Goal: Information Seeking & Learning: Find specific fact

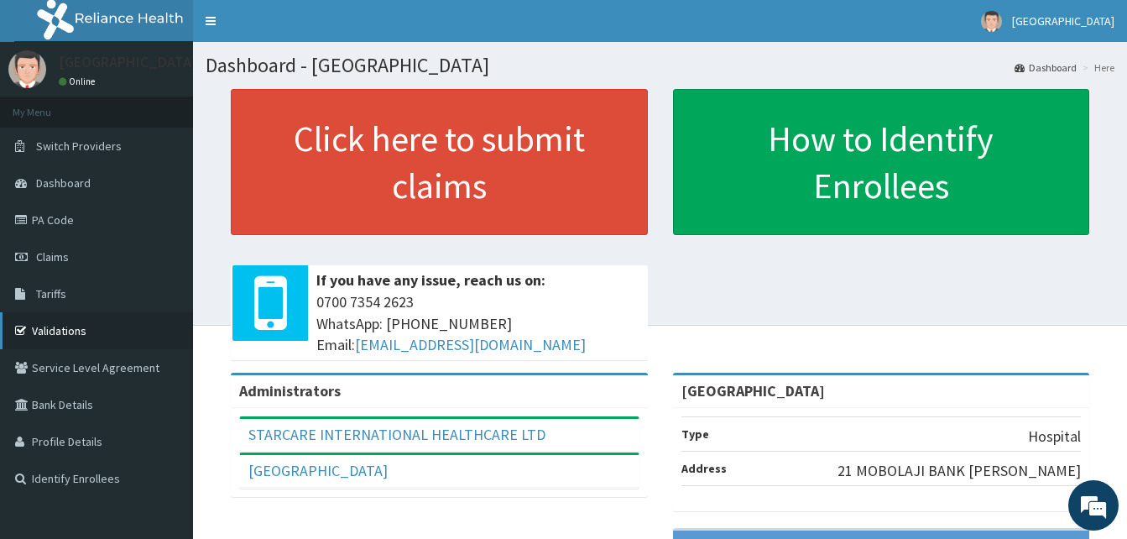
click at [84, 335] on link "Validations" at bounding box center [96, 330] width 193 height 37
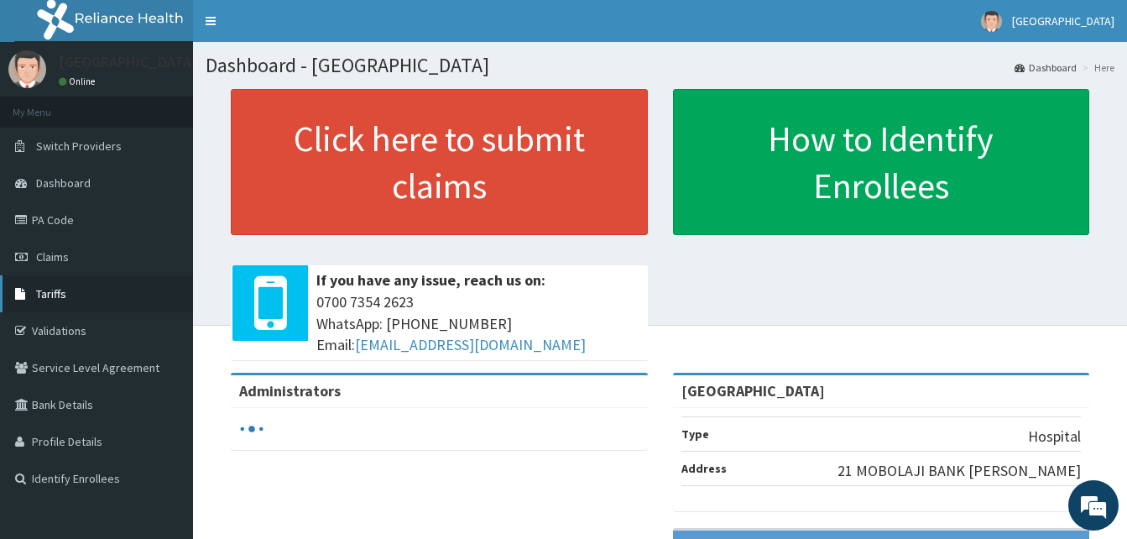
click at [117, 304] on link "Tariffs" at bounding box center [96, 293] width 193 height 37
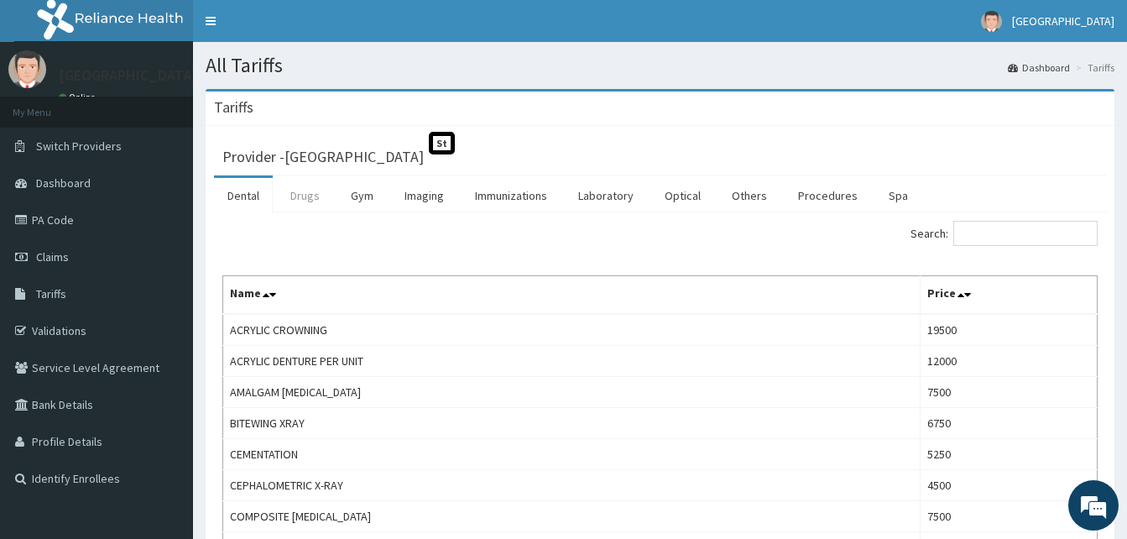
click at [313, 190] on link "Drugs" at bounding box center [305, 195] width 56 height 35
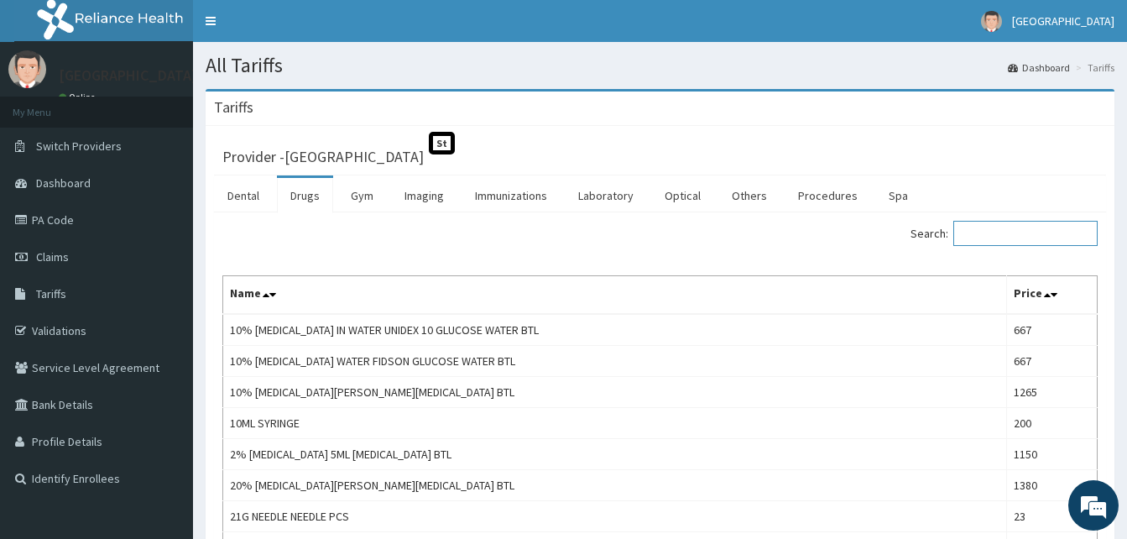
click at [1008, 242] on input "Search:" at bounding box center [1025, 233] width 144 height 25
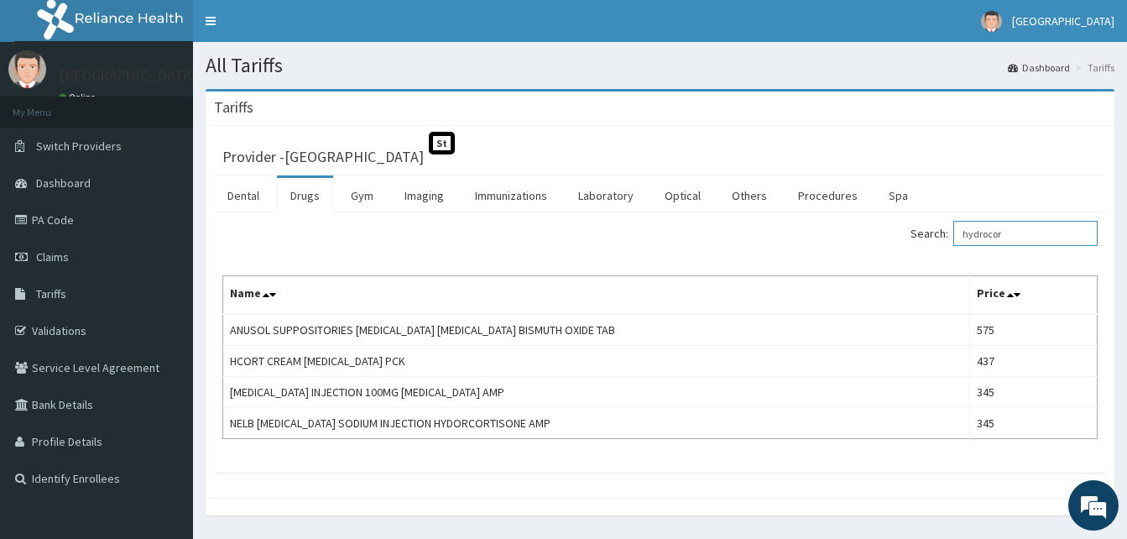
drag, startPoint x: 1030, startPoint y: 240, endPoint x: 832, endPoint y: 236, distance: 198.9
click at [832, 236] on div "Search: hydrocor" at bounding box center [885, 235] width 425 height 29
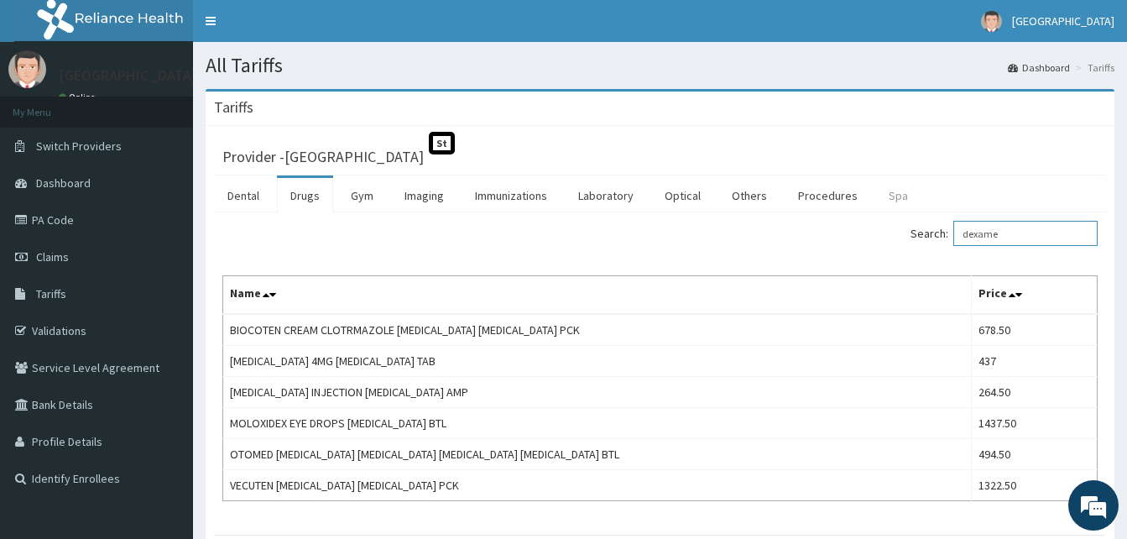
drag, startPoint x: 1033, startPoint y: 240, endPoint x: 893, endPoint y: 211, distance: 143.2
click at [893, 211] on div "Dental Drugs Gym Imaging Immunizations Laboratory Optical Others Procedures Spa…" at bounding box center [660, 354] width 892 height 359
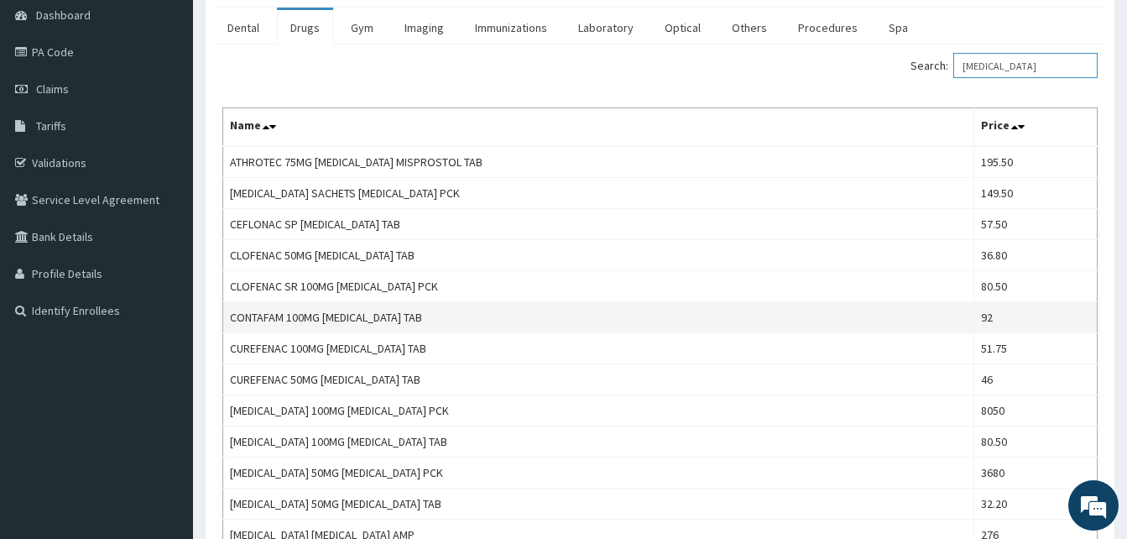
scroll to position [84, 0]
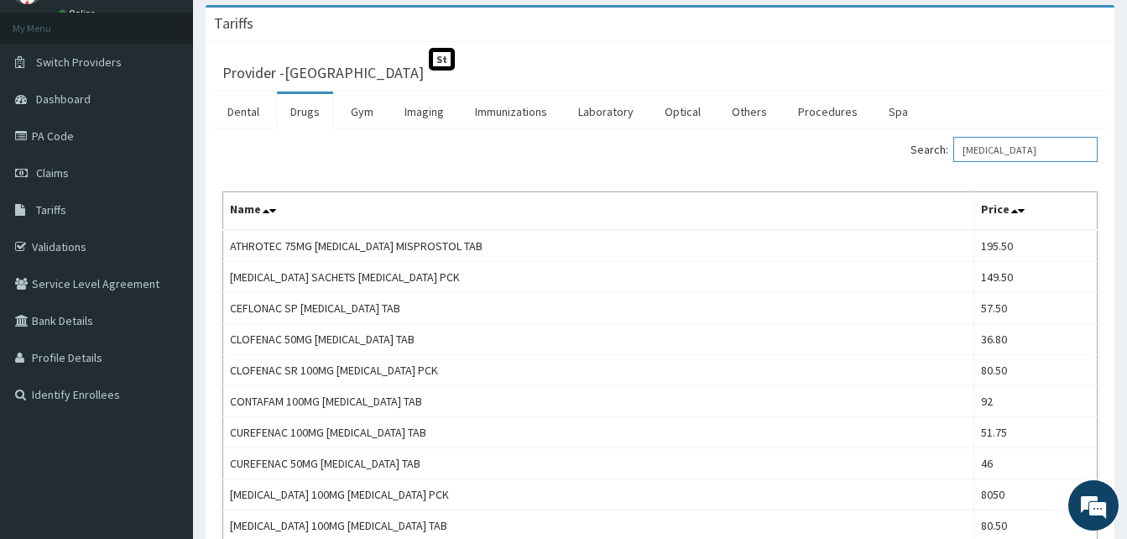
drag, startPoint x: 1030, startPoint y: 151, endPoint x: 895, endPoint y: 148, distance: 135.1
click at [895, 148] on div "Search: [MEDICAL_DATA]" at bounding box center [885, 151] width 425 height 29
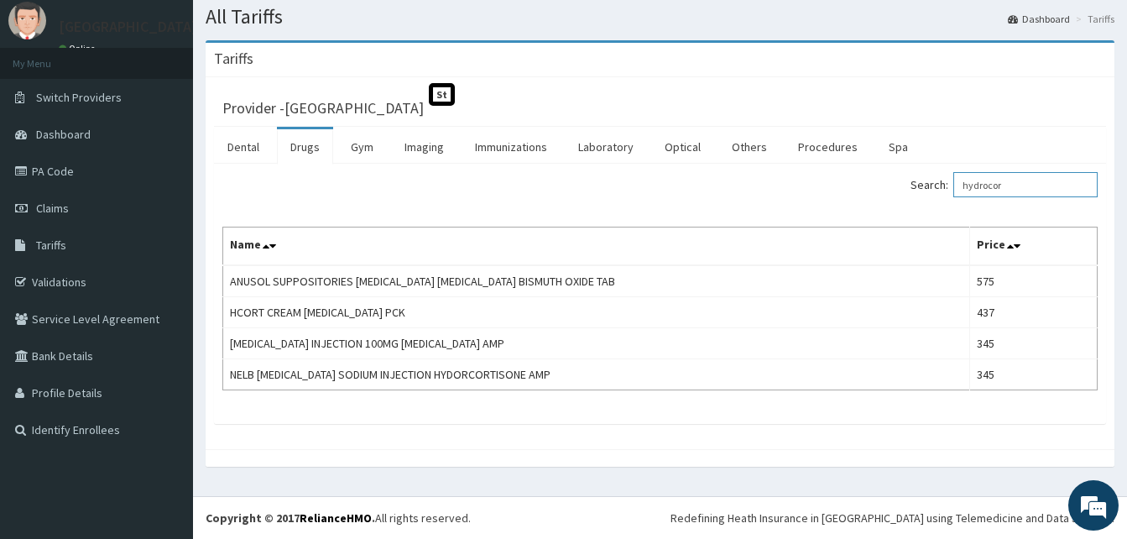
scroll to position [49, 0]
drag, startPoint x: 1026, startPoint y: 182, endPoint x: 916, endPoint y: 162, distance: 112.6
click at [916, 162] on div "Dental Drugs Gym Imaging Immunizations Laboratory Optical Others Procedures Spa…" at bounding box center [660, 275] width 892 height 297
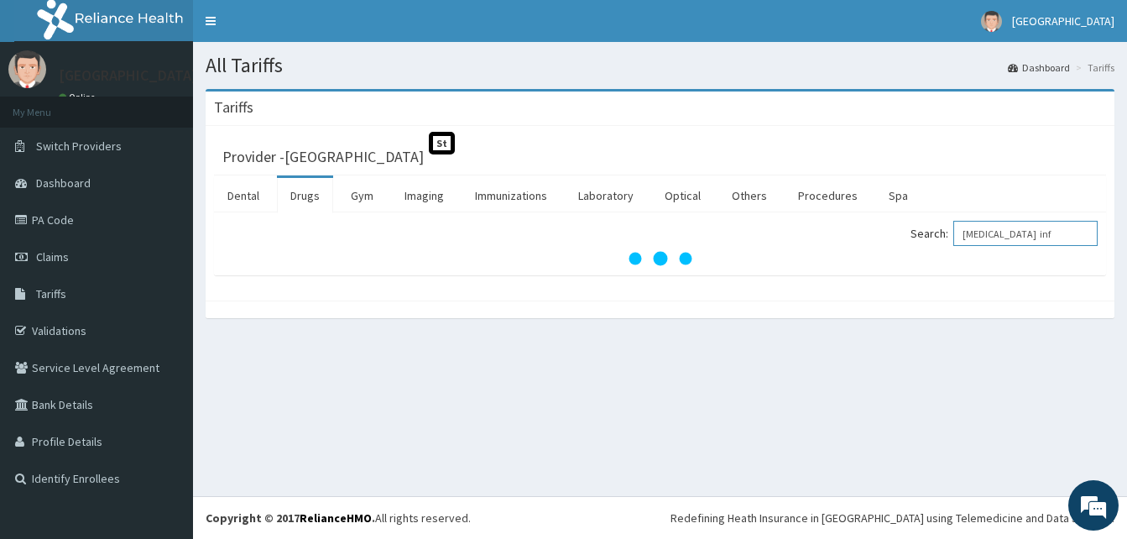
scroll to position [0, 0]
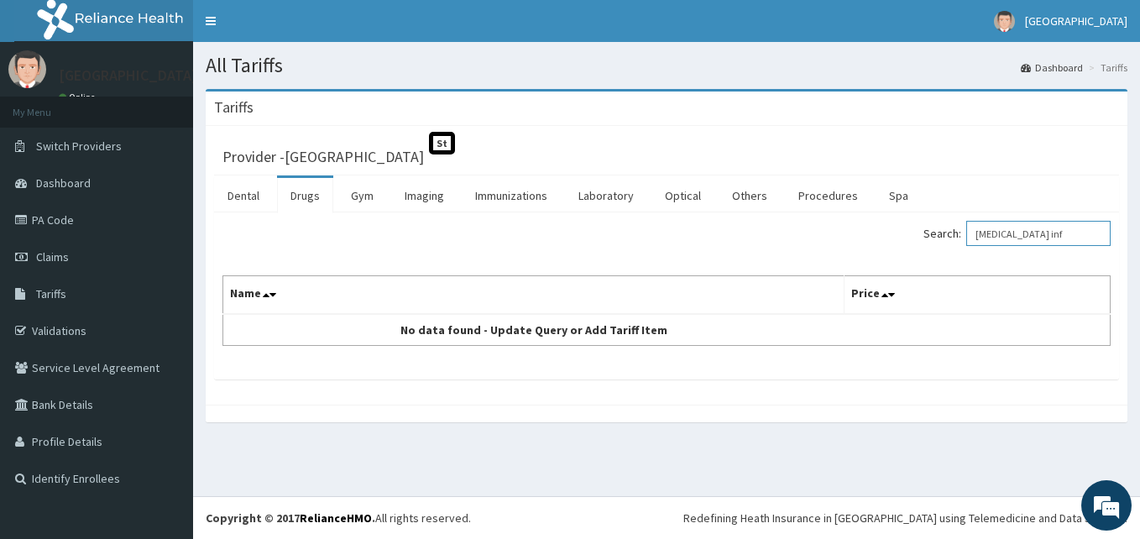
drag, startPoint x: 1065, startPoint y: 235, endPoint x: 882, endPoint y: 237, distance: 182.9
click at [882, 237] on div "Search: [MEDICAL_DATA] inf" at bounding box center [894, 235] width 431 height 29
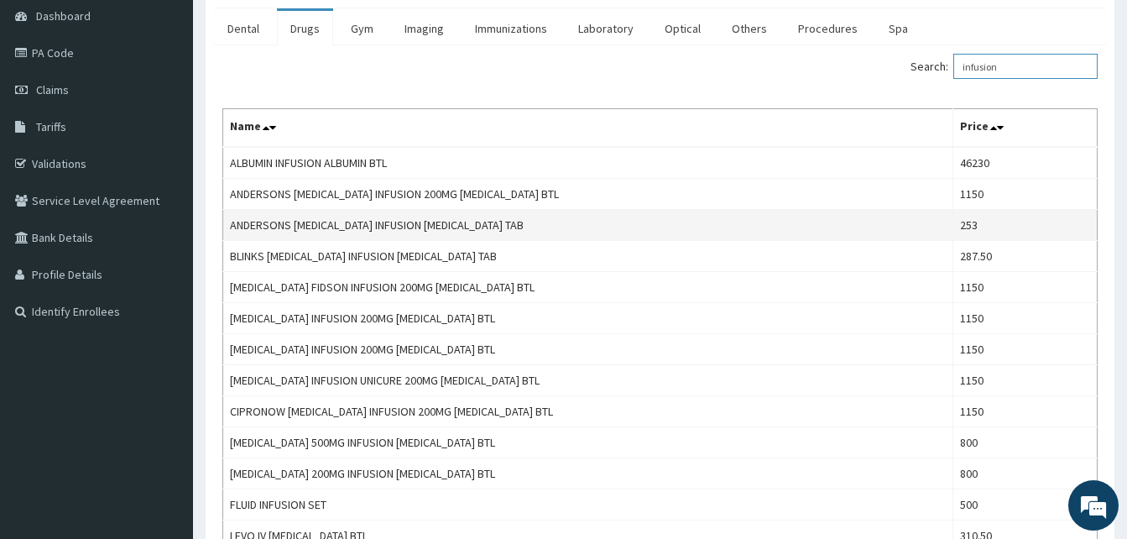
scroll to position [168, 0]
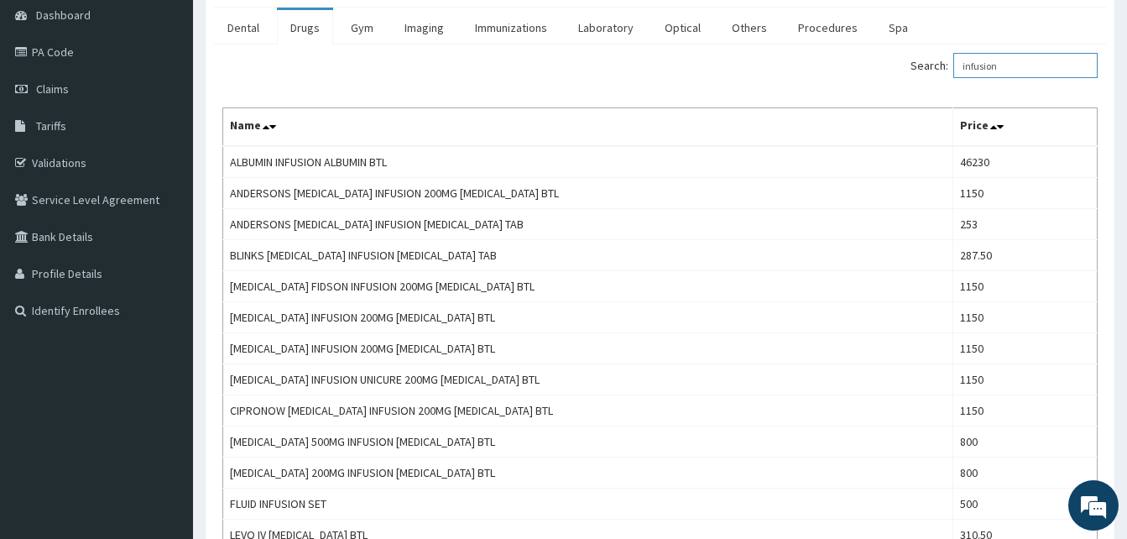
type input "infusion"
